Goal: Information Seeking & Learning: Check status

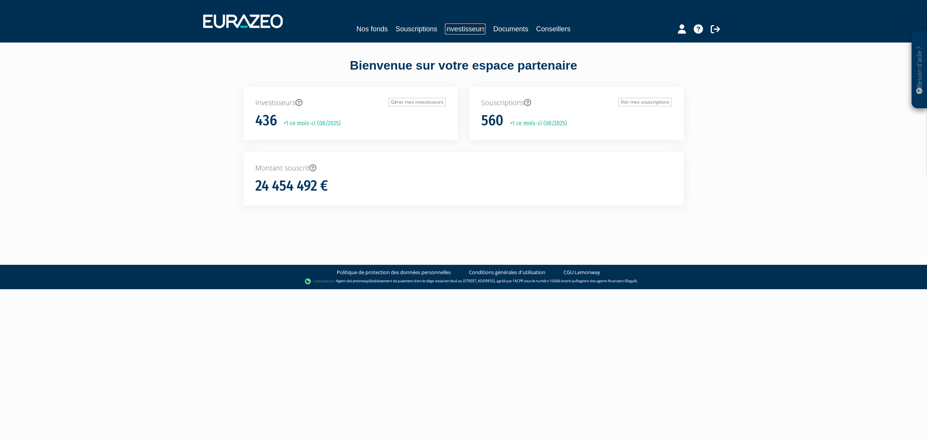
click at [459, 30] on link "Investisseurs" at bounding box center [465, 29] width 41 height 11
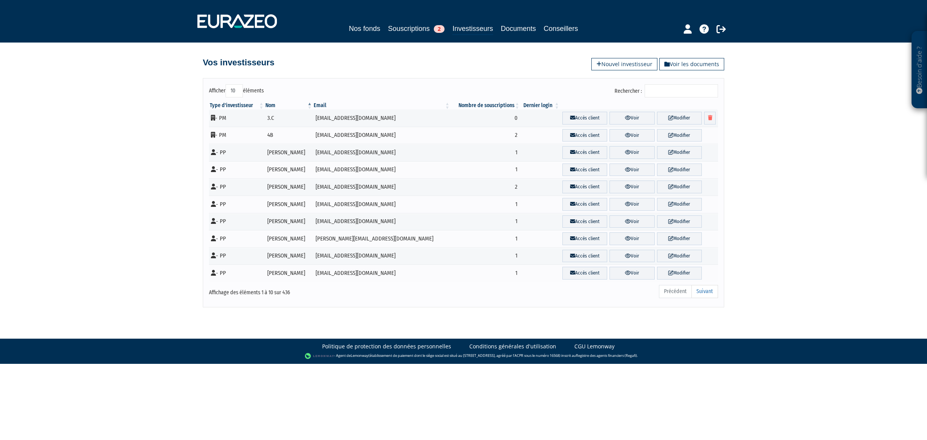
click at [659, 94] on input "Rechercher :" at bounding box center [681, 90] width 73 height 13
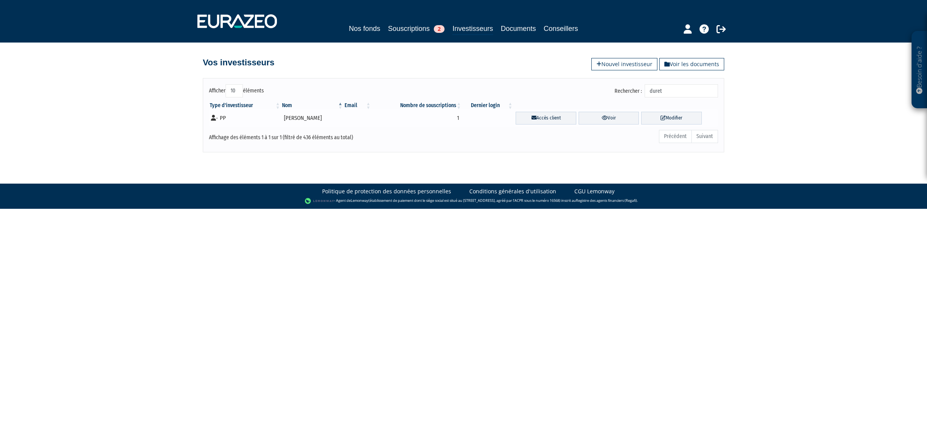
type input "duret"
click at [291, 118] on td "[PERSON_NAME]" at bounding box center [312, 117] width 63 height 17
click at [588, 120] on link "Voir" at bounding box center [609, 118] width 61 height 13
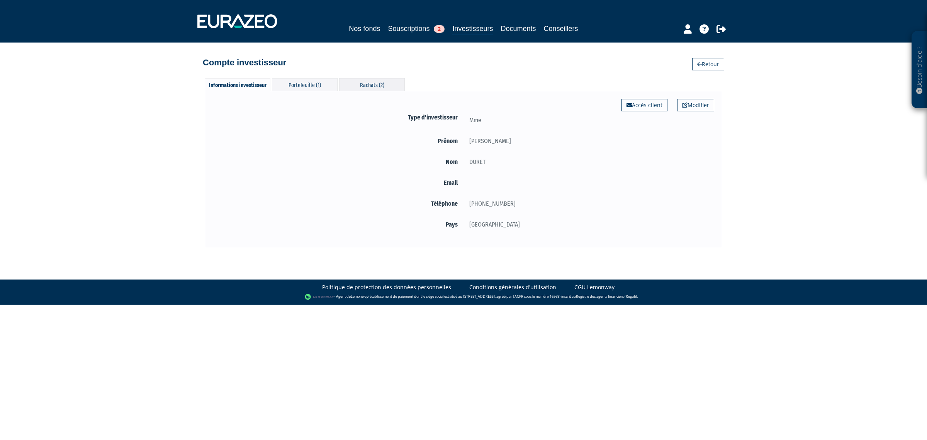
click at [367, 80] on div "Rachats (2)" at bounding box center [372, 84] width 66 height 13
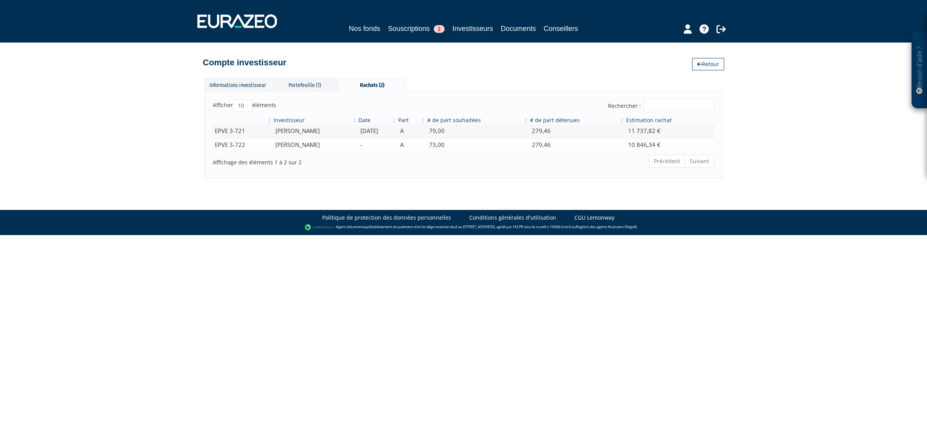
click at [397, 147] on td "-" at bounding box center [377, 145] width 39 height 14
click at [298, 84] on div "Portefeuille (1)" at bounding box center [305, 84] width 66 height 13
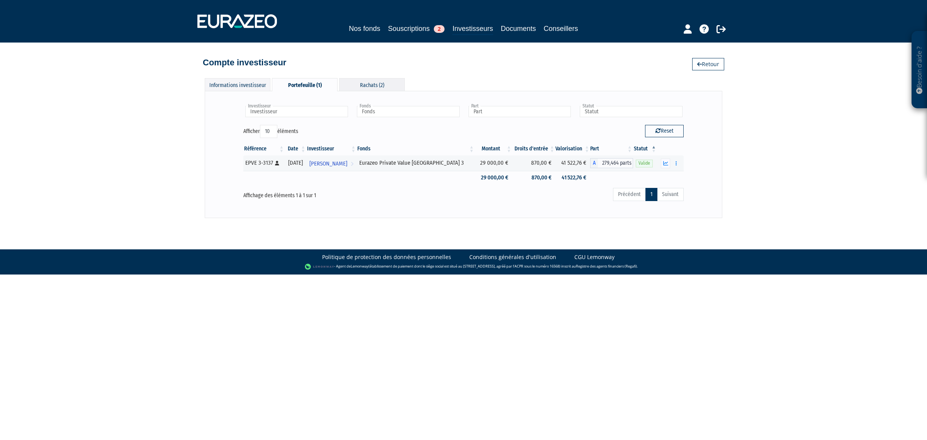
click at [368, 86] on div "Rachats (2)" at bounding box center [372, 84] width 66 height 13
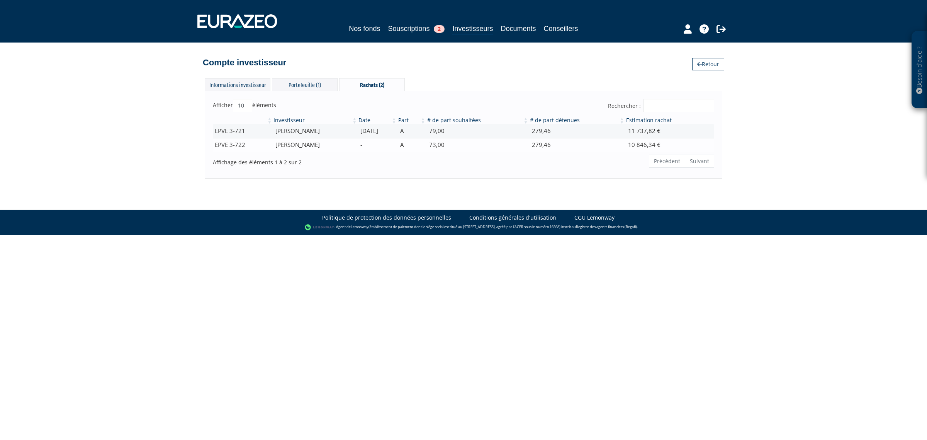
click at [562, 144] on td "279,46" at bounding box center [577, 145] width 96 height 14
click at [636, 129] on td "11 737,82 €" at bounding box center [670, 131] width 89 height 14
click at [291, 84] on div "Portefeuille (1)" at bounding box center [305, 84] width 66 height 13
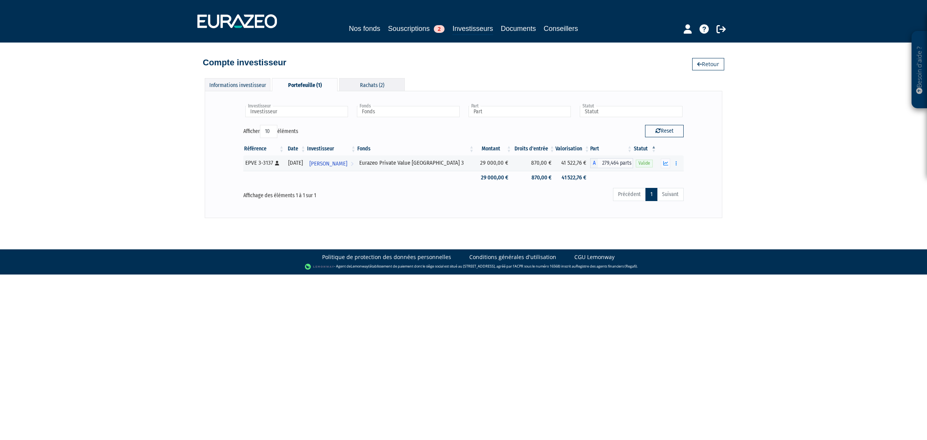
click at [373, 85] on div "Rachats (2)" at bounding box center [372, 84] width 66 height 13
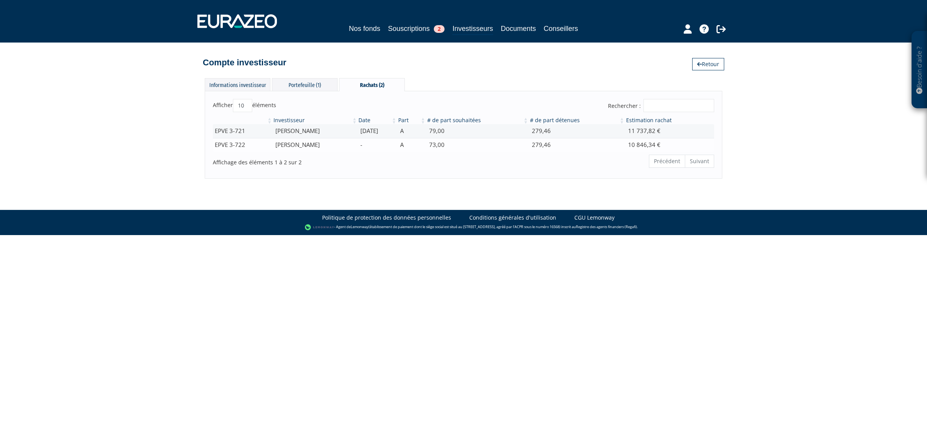
click at [300, 147] on td "[PERSON_NAME]" at bounding box center [315, 145] width 85 height 14
click at [503, 140] on td "73,00" at bounding box center [478, 145] width 103 height 14
click at [545, 141] on td "279,46" at bounding box center [577, 145] width 96 height 14
drag, startPoint x: 611, startPoint y: 143, endPoint x: 651, endPoint y: 140, distance: 40.3
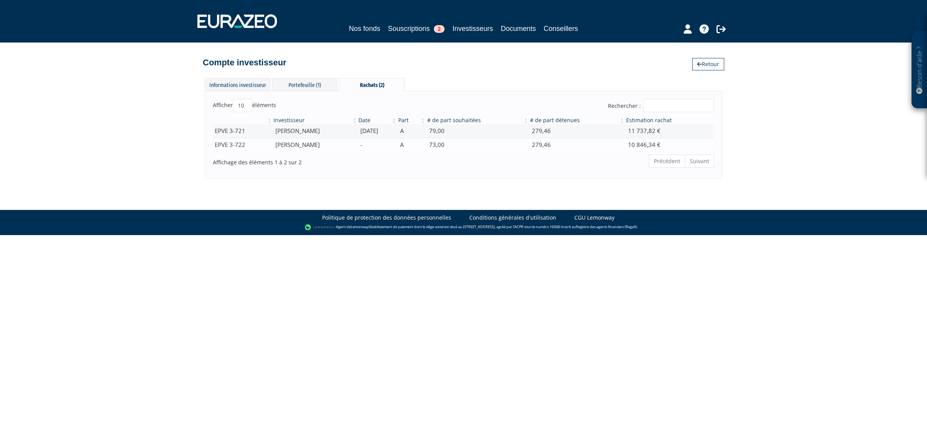
click at [613, 143] on td "279,46" at bounding box center [577, 145] width 96 height 14
click at [651, 140] on td "10 846,34 €" at bounding box center [670, 145] width 89 height 14
click at [397, 147] on td "-" at bounding box center [377, 145] width 39 height 14
click at [546, 143] on td "279,46" at bounding box center [577, 145] width 96 height 14
click at [528, 28] on link "Documents" at bounding box center [518, 28] width 35 height 11
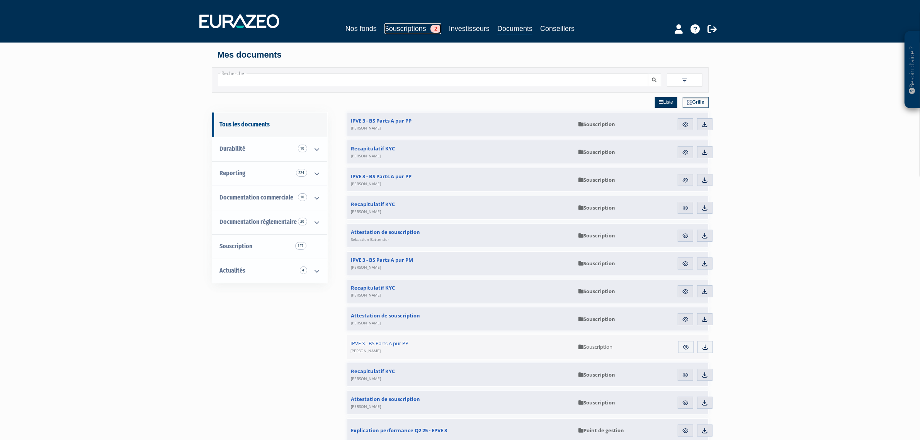
click at [409, 29] on link "Souscriptions 2" at bounding box center [412, 28] width 57 height 11
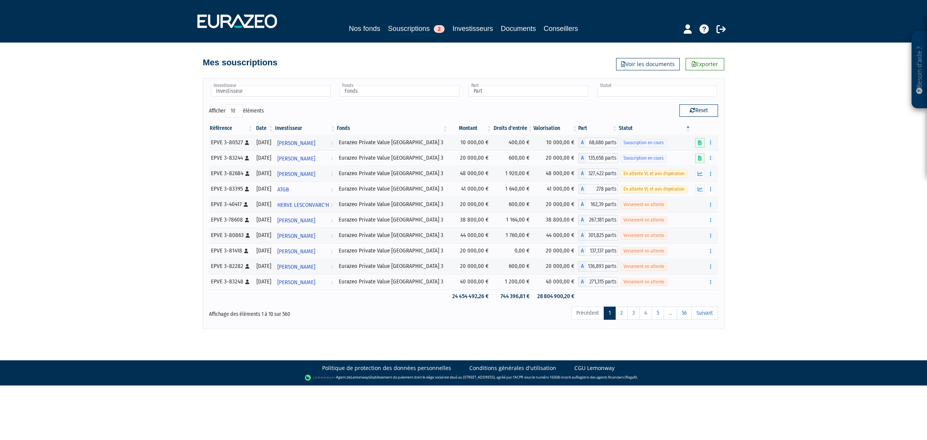
click at [622, 95] on input "text" at bounding box center [657, 90] width 120 height 11
click at [417, 30] on link "Souscriptions 2" at bounding box center [416, 29] width 57 height 12
type input "Statut"
click at [634, 94] on input "text" at bounding box center [657, 90] width 120 height 11
type input "dur"
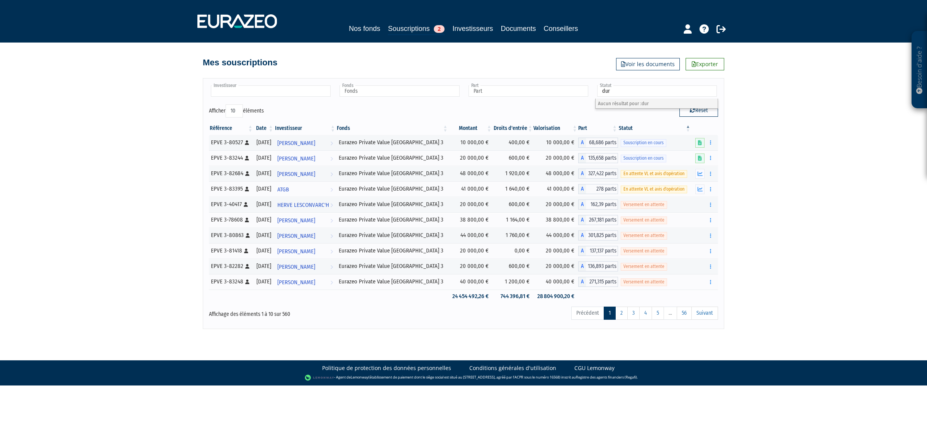
type input "Statut"
click at [296, 90] on input "text" at bounding box center [271, 90] width 120 height 11
type input "duret"
click at [219, 100] on li "BRIGITTE DURET" at bounding box center [270, 104] width 122 height 10
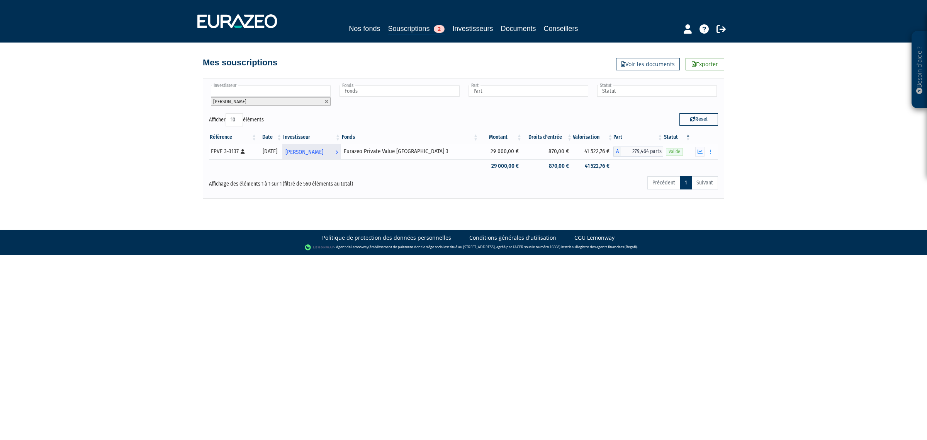
click at [321, 151] on span "[PERSON_NAME]" at bounding box center [305, 152] width 38 height 14
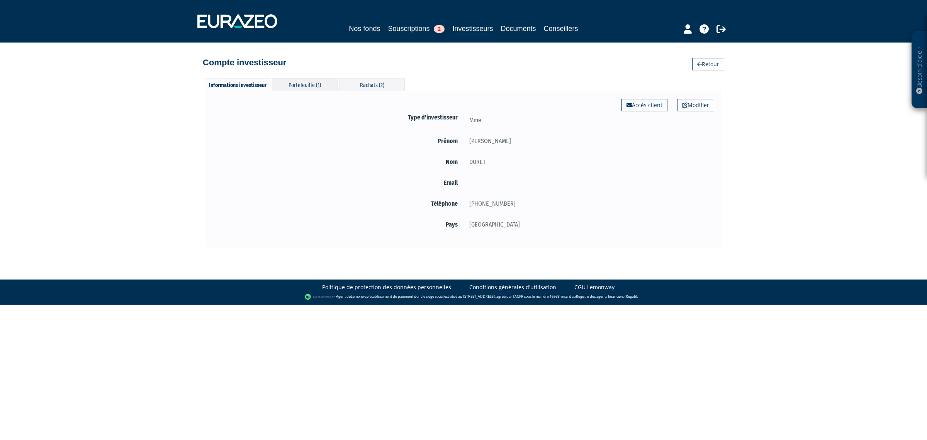
click at [308, 85] on div "Portefeuille (1)" at bounding box center [305, 84] width 66 height 13
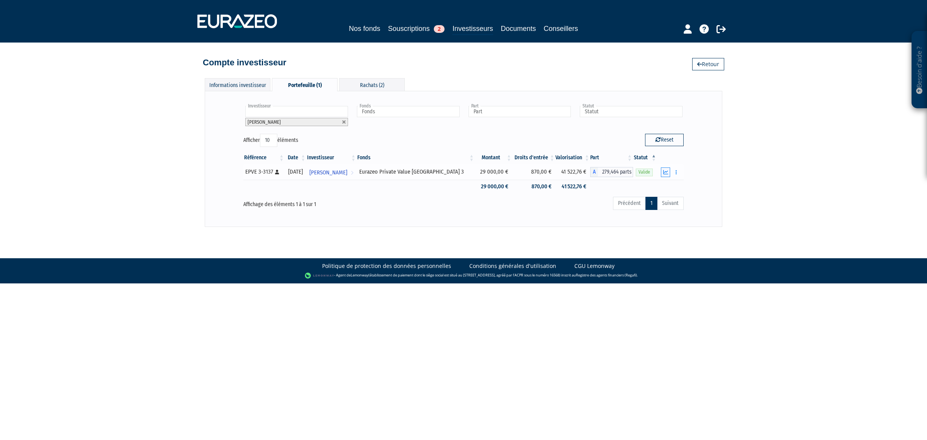
click at [669, 172] on button "button" at bounding box center [665, 172] width 9 height 10
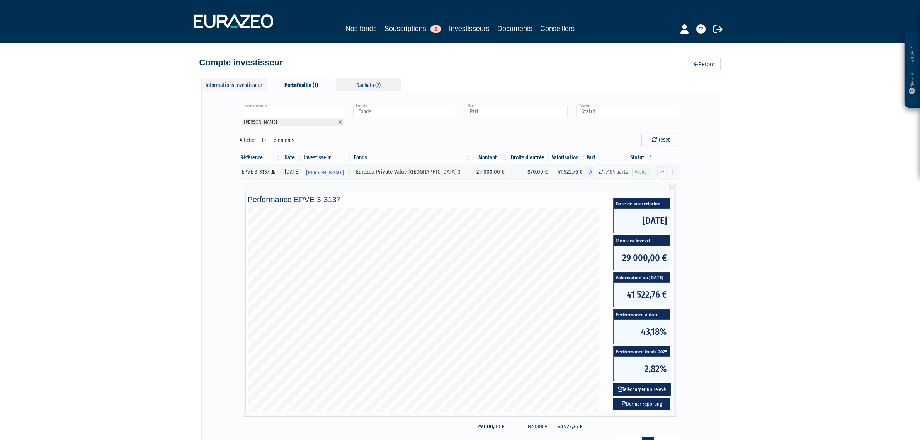
click at [364, 83] on div "Rachats (2)" at bounding box center [369, 84] width 66 height 13
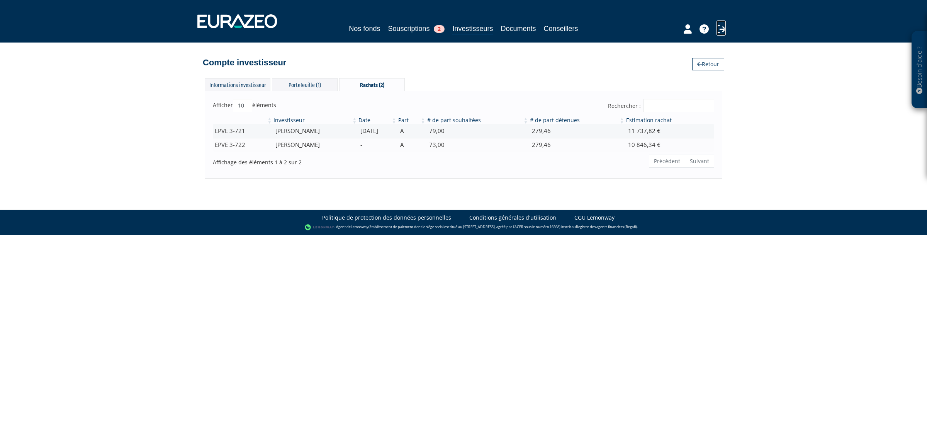
click at [723, 29] on icon at bounding box center [721, 28] width 9 height 9
